Goal: Task Accomplishment & Management: Complete application form

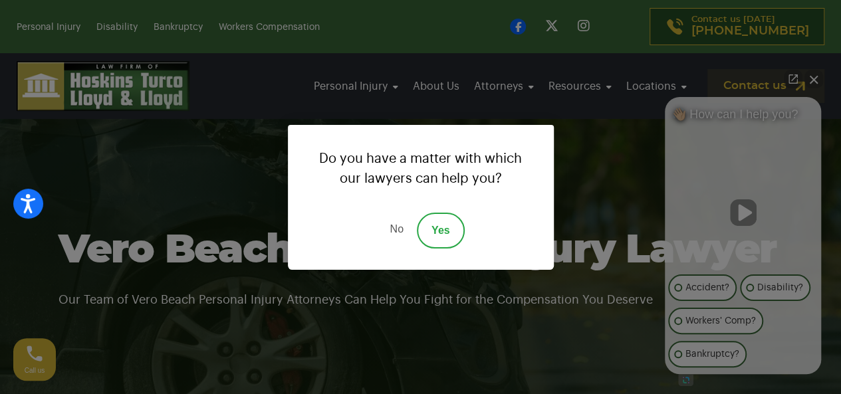
click at [400, 229] on link "No" at bounding box center [396, 231] width 40 height 36
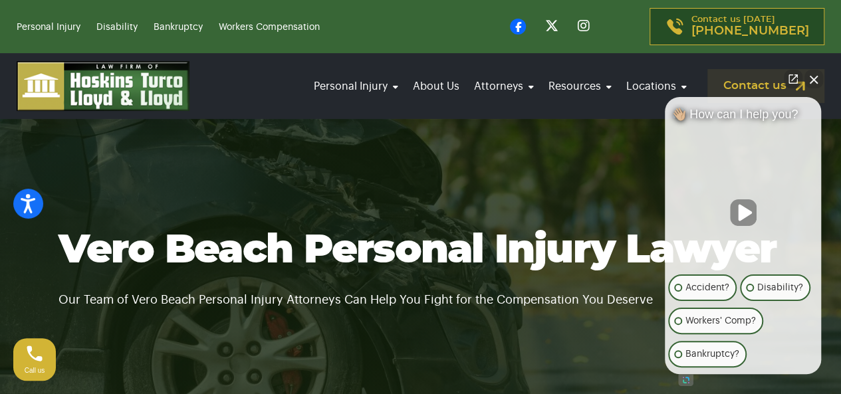
click at [526, 27] on icon at bounding box center [518, 27] width 16 height 16
click at [815, 82] on button "Close Intaker Chat Widget" at bounding box center [813, 79] width 19 height 19
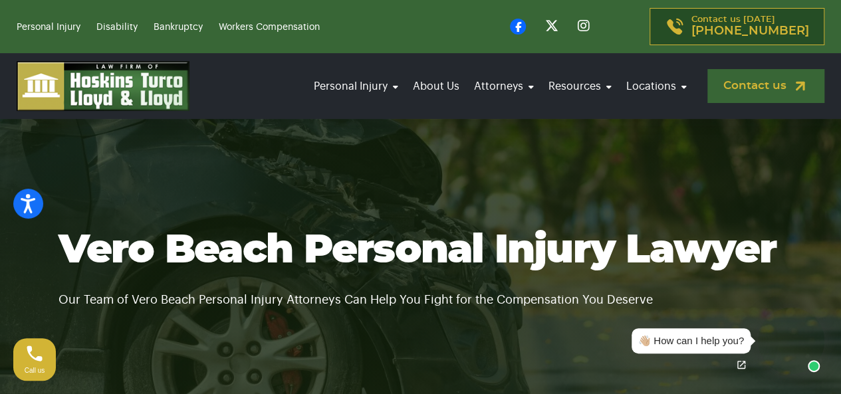
click at [751, 82] on link "Contact us" at bounding box center [765, 86] width 117 height 34
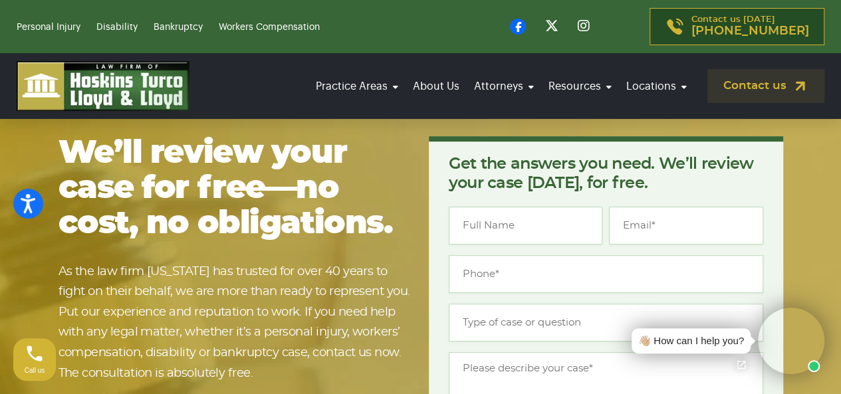
scroll to position [2724, 0]
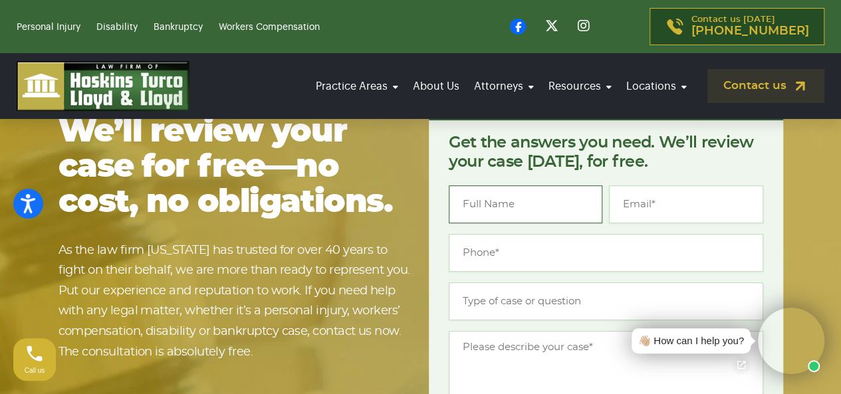
click at [481, 185] on input "Name *" at bounding box center [526, 204] width 154 height 38
type input "[PERSON_NAME]"
type input "[PERSON_NAME][EMAIL_ADDRESS][DOMAIN_NAME]"
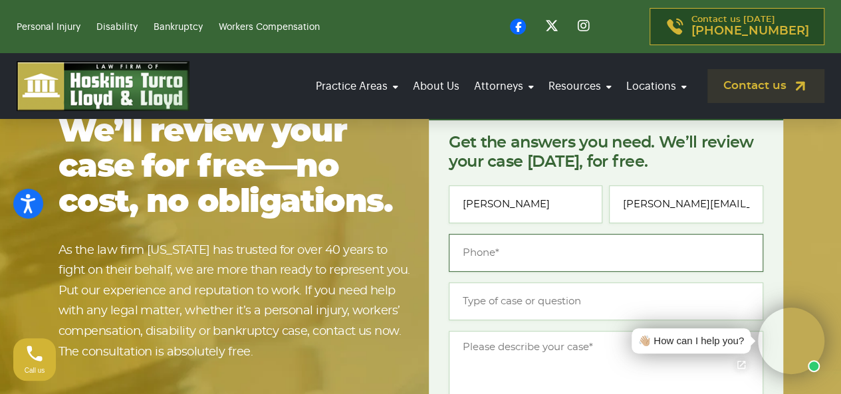
paste input "[PHONE_NUMBER]"
type input "[PHONE_NUMBER]"
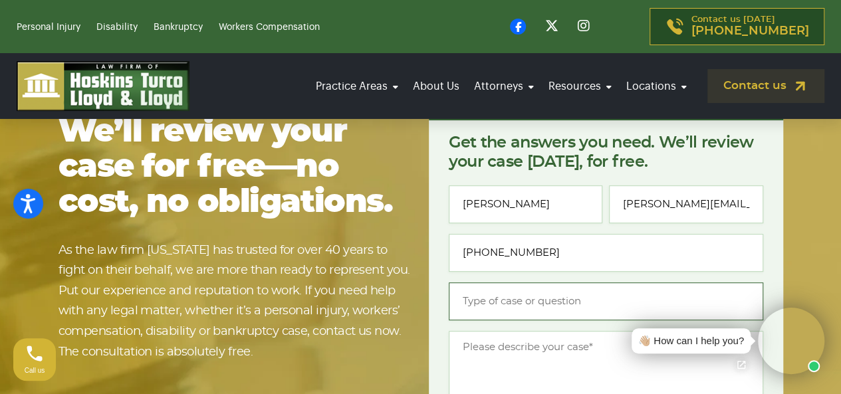
click at [572, 282] on input "Type of case or question *" at bounding box center [606, 301] width 314 height 38
